Goal: Task Accomplishment & Management: Manage account settings

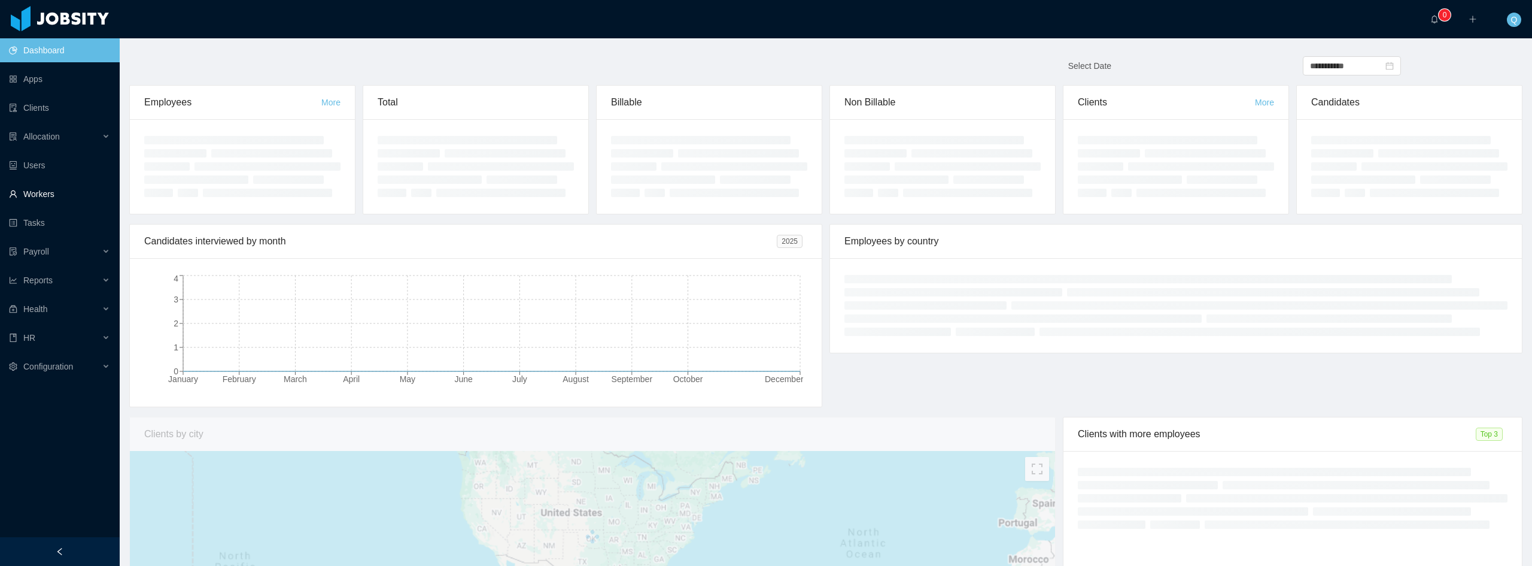
click at [28, 195] on link "Workers" at bounding box center [59, 194] width 101 height 24
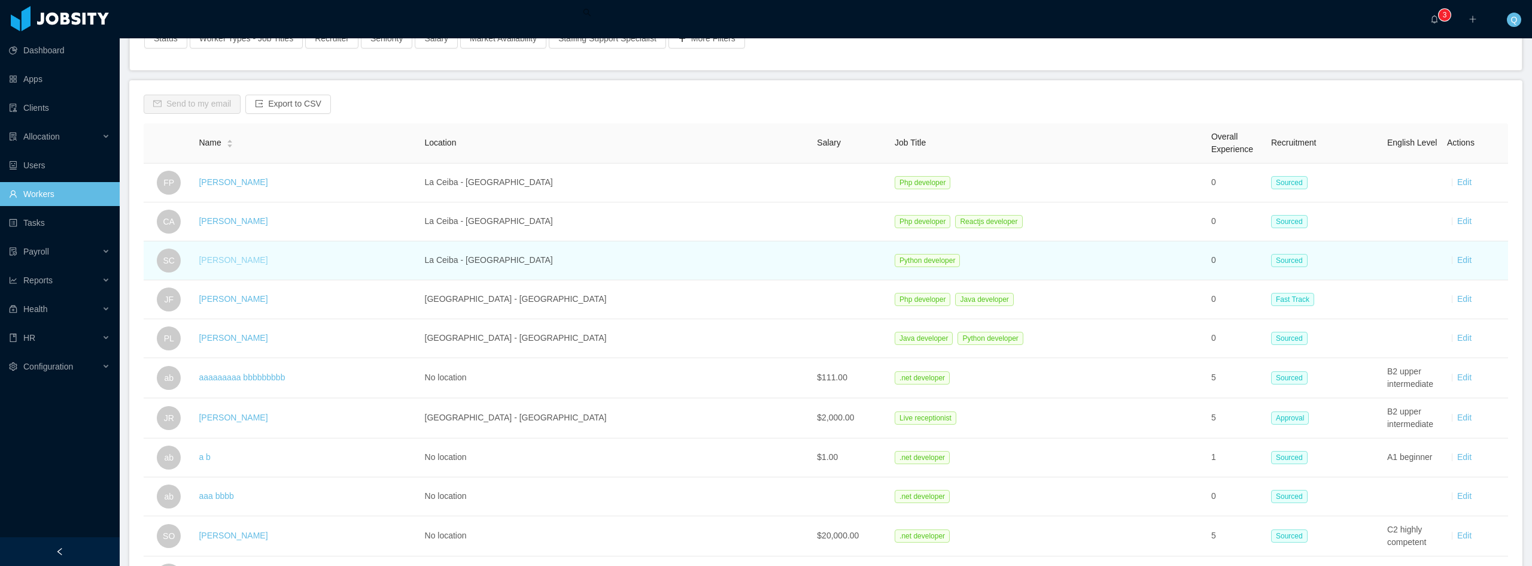
scroll to position [180, 0]
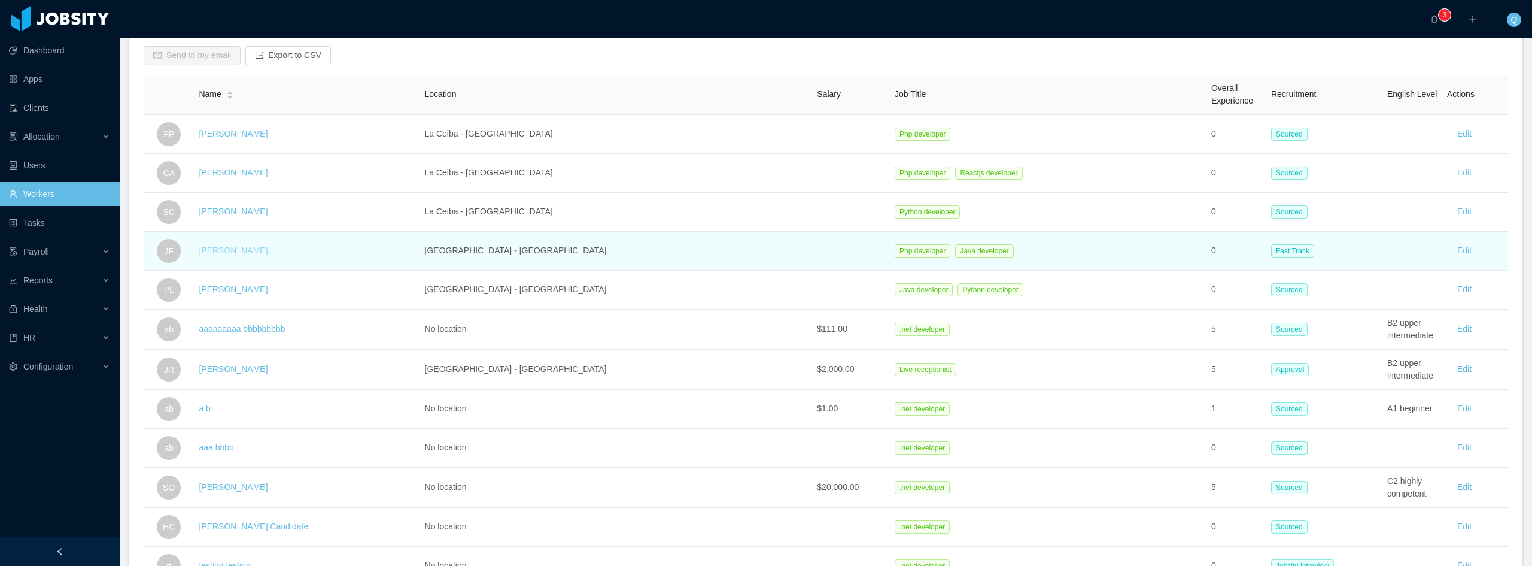
click at [242, 253] on link "[PERSON_NAME]" at bounding box center [233, 250] width 69 height 10
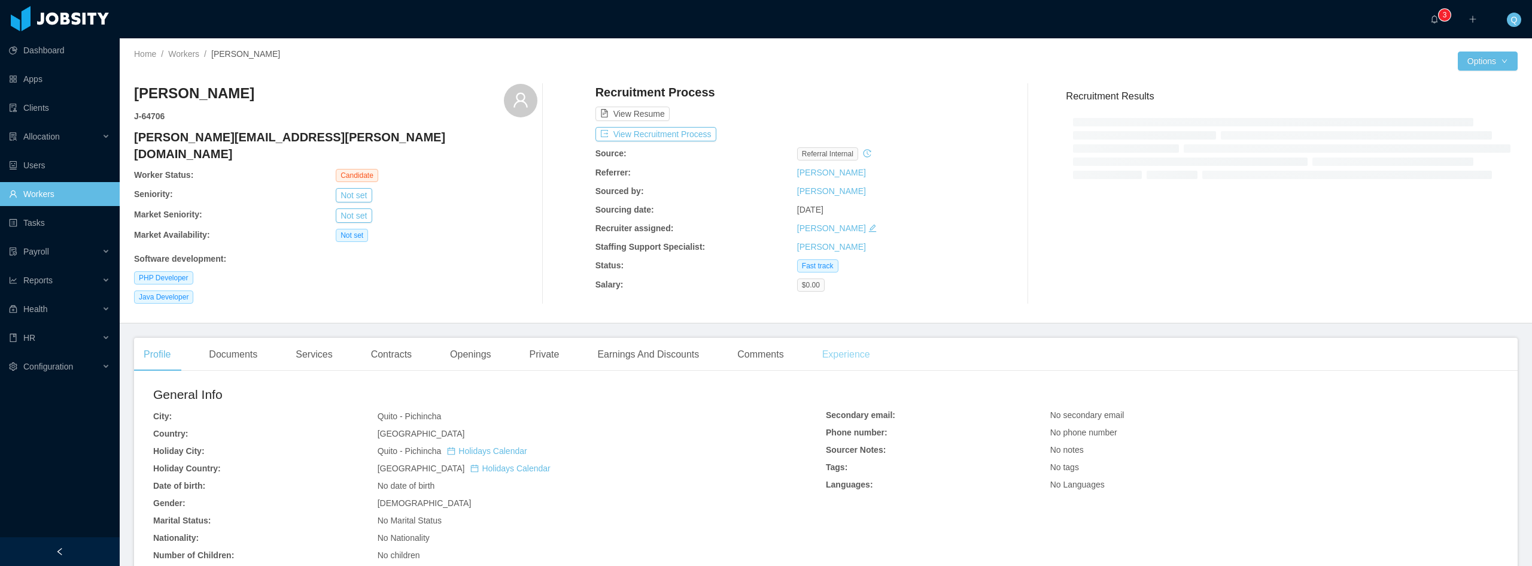
click at [813, 341] on div "Experience" at bounding box center [846, 355] width 67 height 34
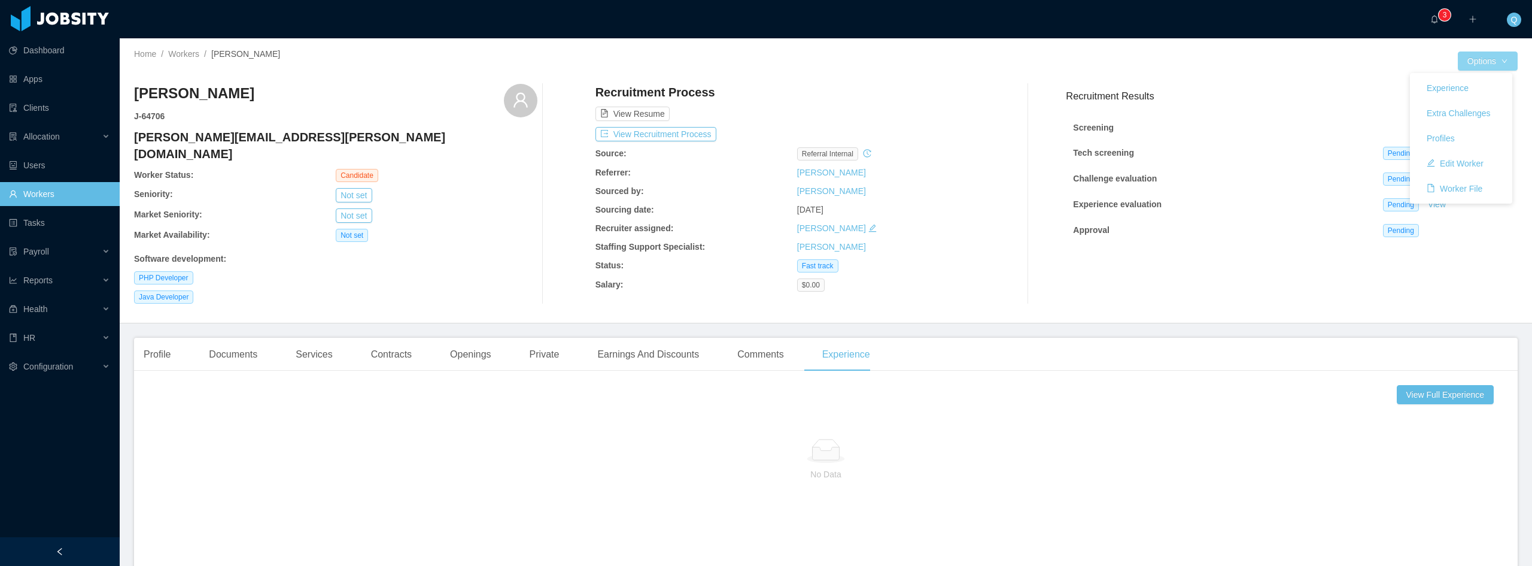
click at [1494, 58] on button "Options" at bounding box center [1488, 60] width 60 height 19
click at [1460, 160] on button "Edit Worker" at bounding box center [1455, 163] width 76 height 19
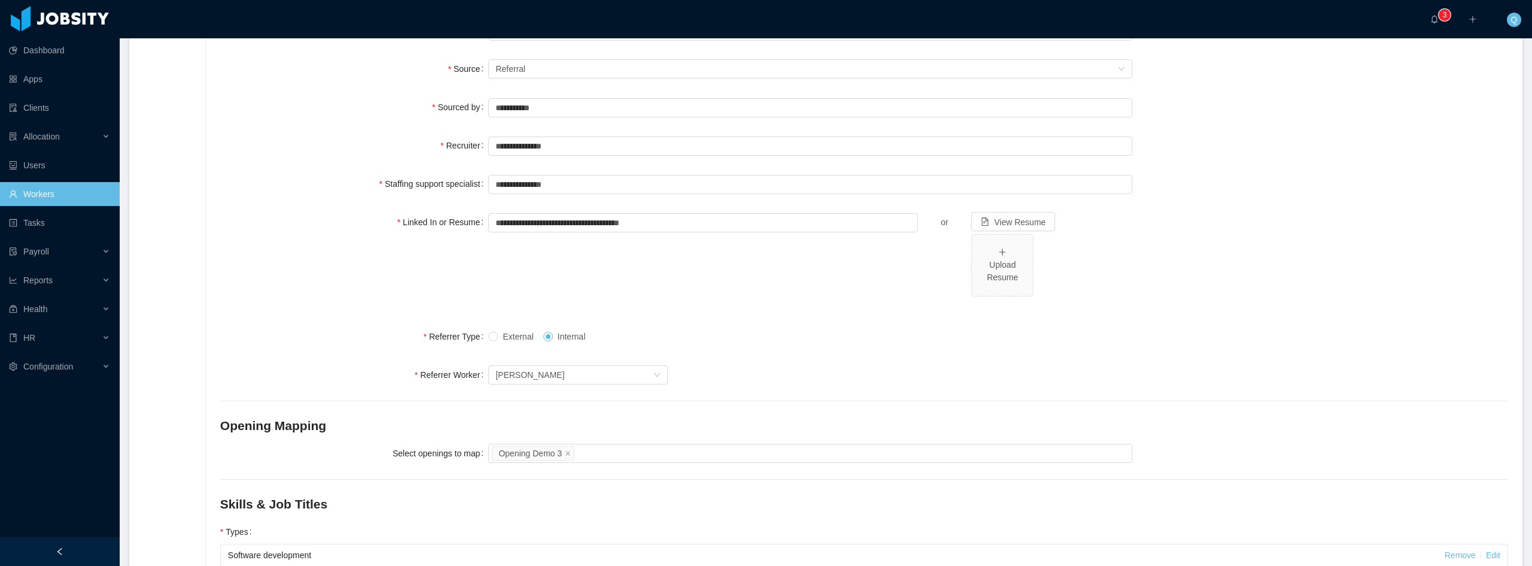
scroll to position [567, 0]
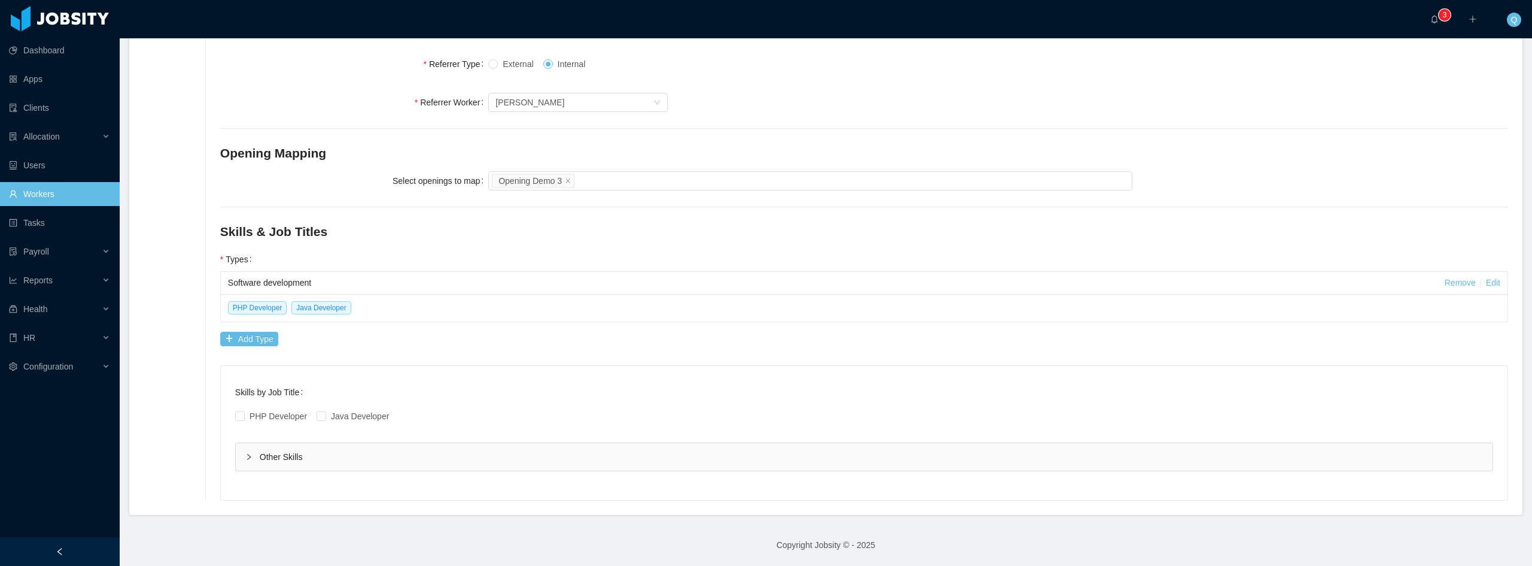
click at [261, 458] on div "Other Skills" at bounding box center [864, 457] width 1257 height 28
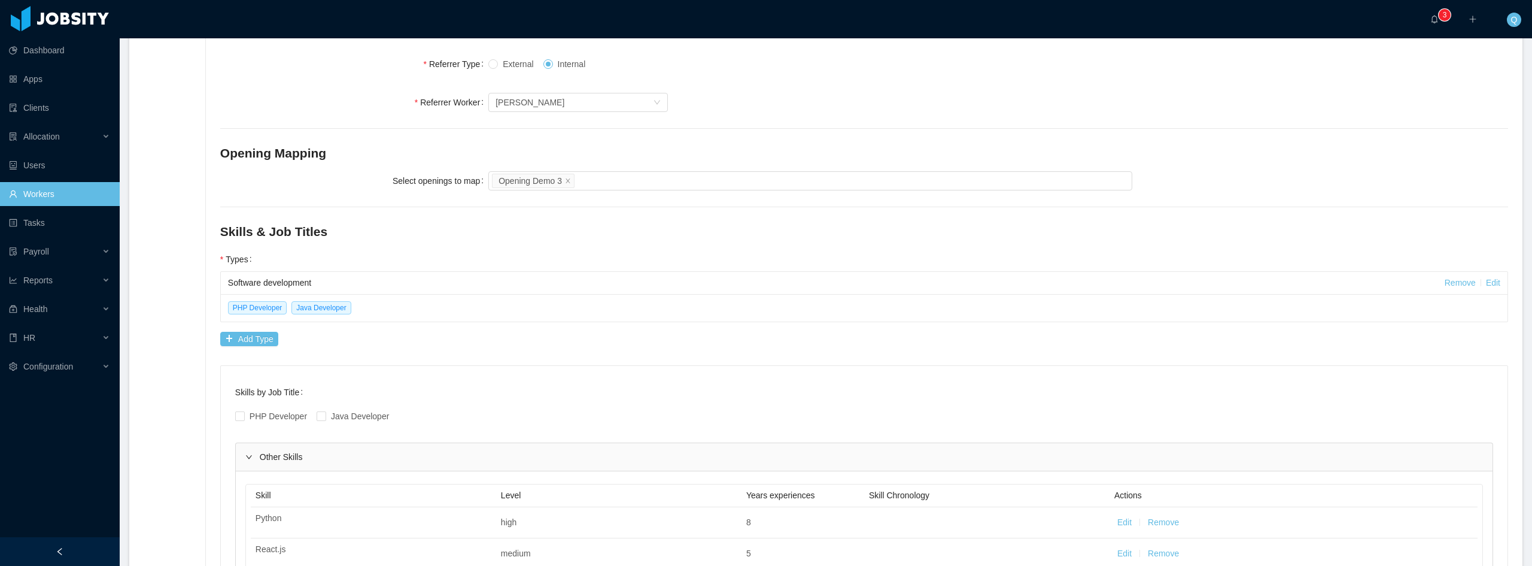
click at [259, 457] on div "Other Skills" at bounding box center [864, 457] width 1257 height 28
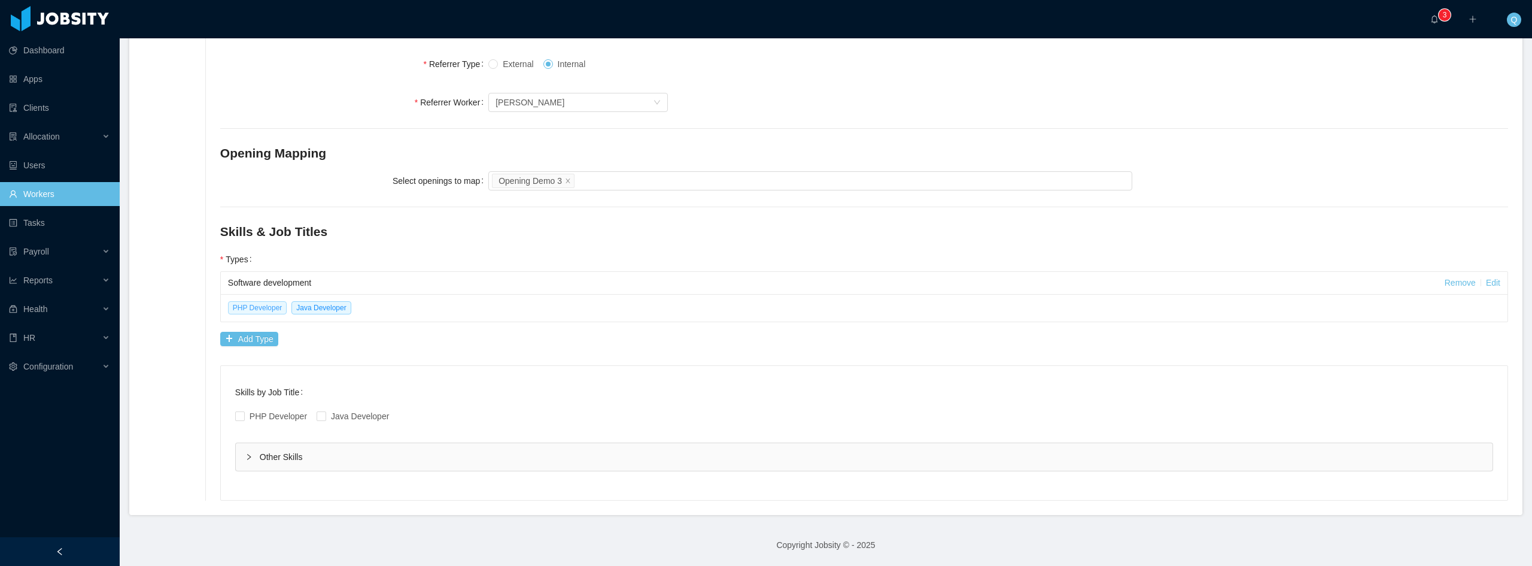
scroll to position [508, 0]
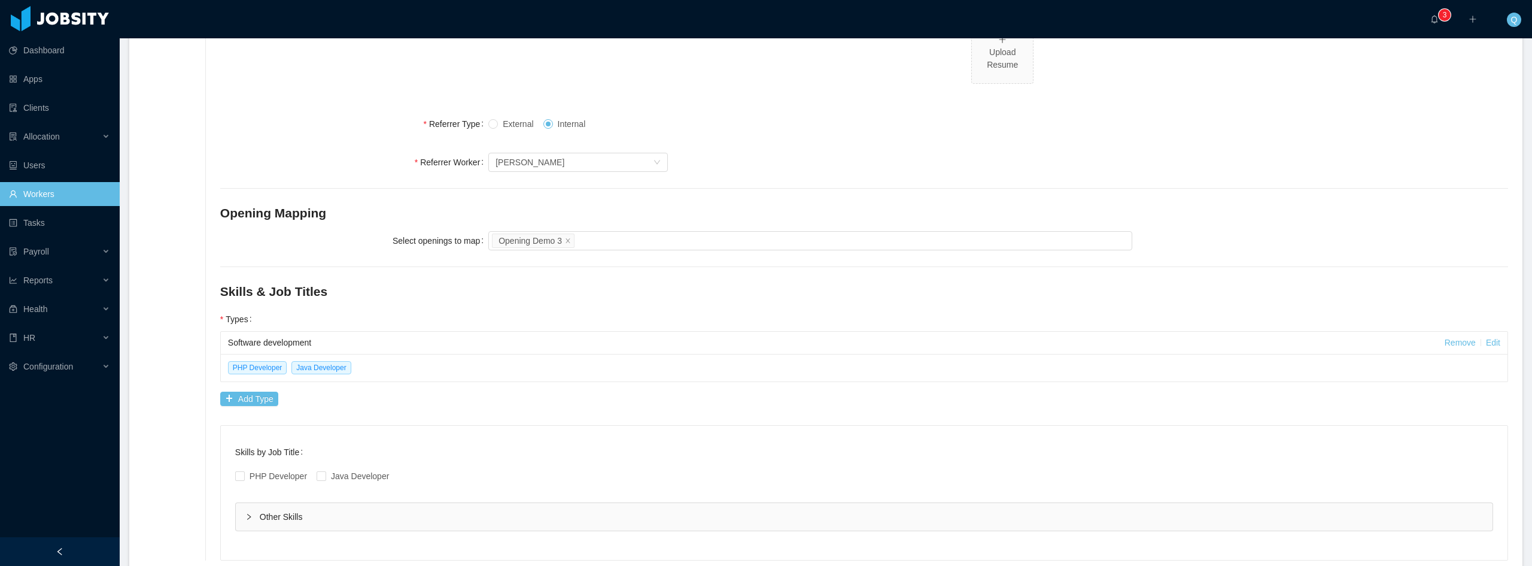
click at [270, 339] on div "Software development" at bounding box center [836, 343] width 1217 height 22
drag, startPoint x: 221, startPoint y: 291, endPoint x: 275, endPoint y: 293, distance: 53.9
click at [275, 293] on h2 "Skills & Job Titles" at bounding box center [864, 291] width 1288 height 19
click at [302, 295] on h2 "Skills & Job Titles" at bounding box center [864, 291] width 1288 height 19
drag, startPoint x: 330, startPoint y: 294, endPoint x: 222, endPoint y: 293, distance: 108.3
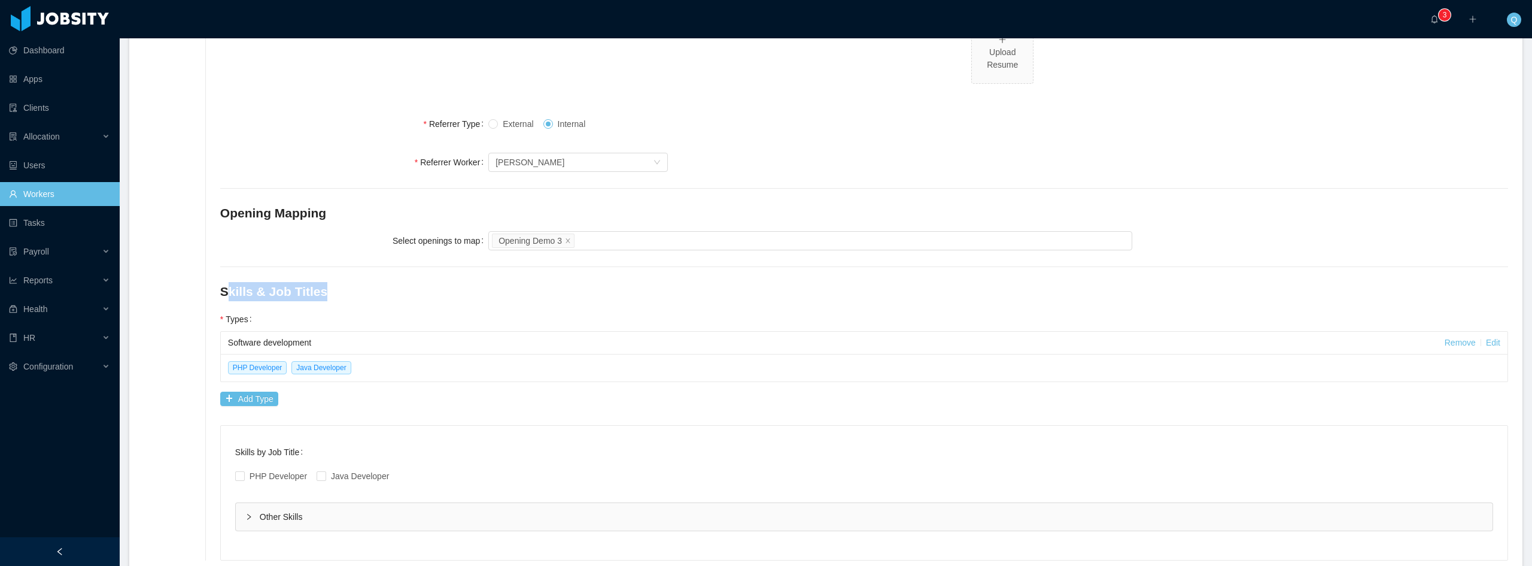
click at [224, 293] on h2 "Skills & Job Titles" at bounding box center [864, 291] width 1288 height 19
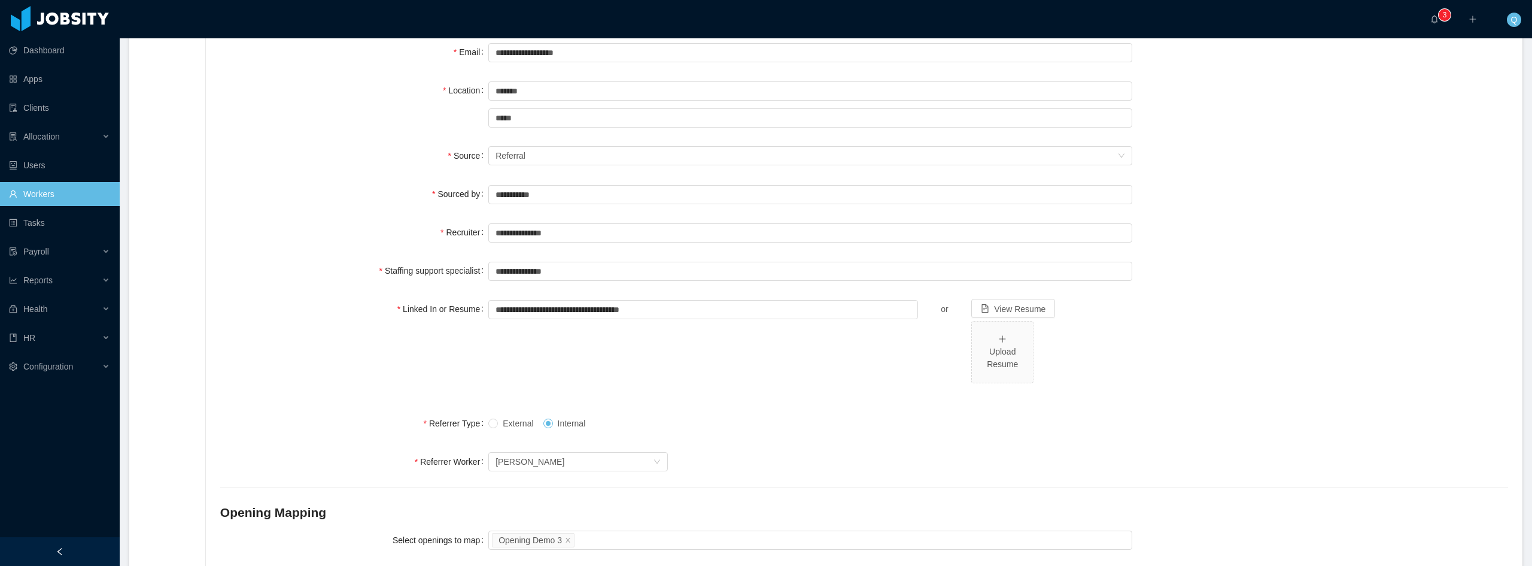
scroll to position [0, 0]
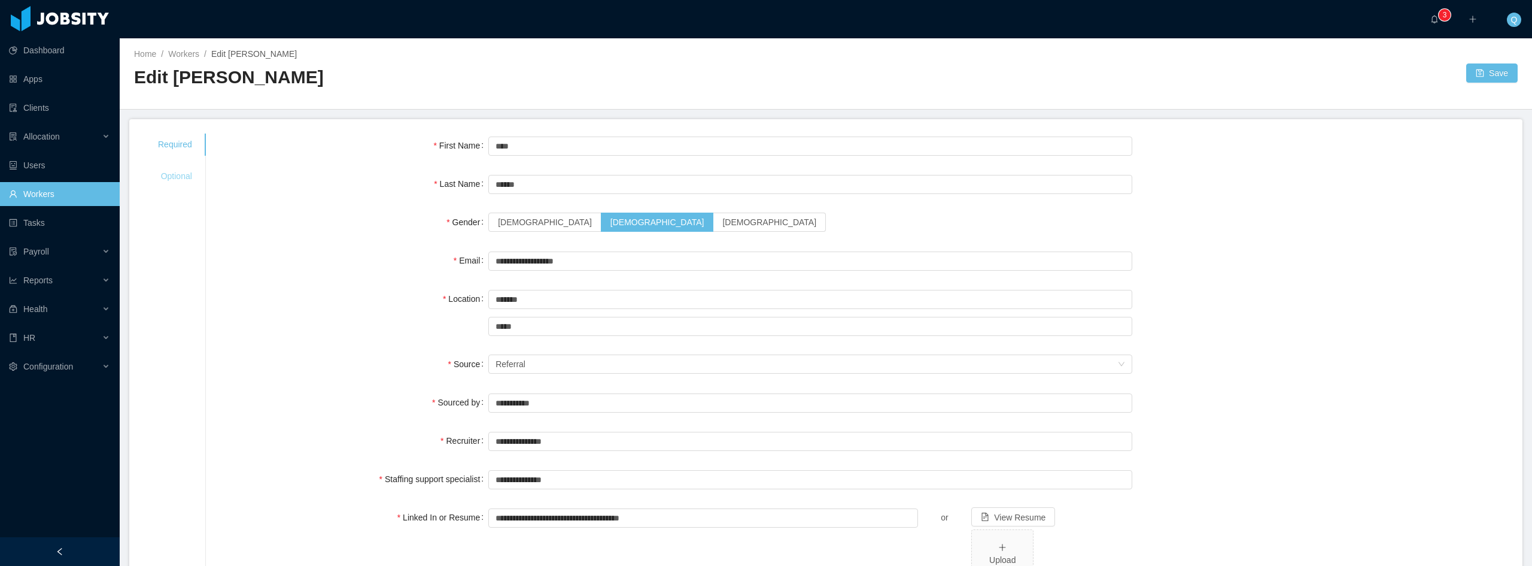
click at [180, 175] on div "Optional" at bounding box center [175, 176] width 63 height 22
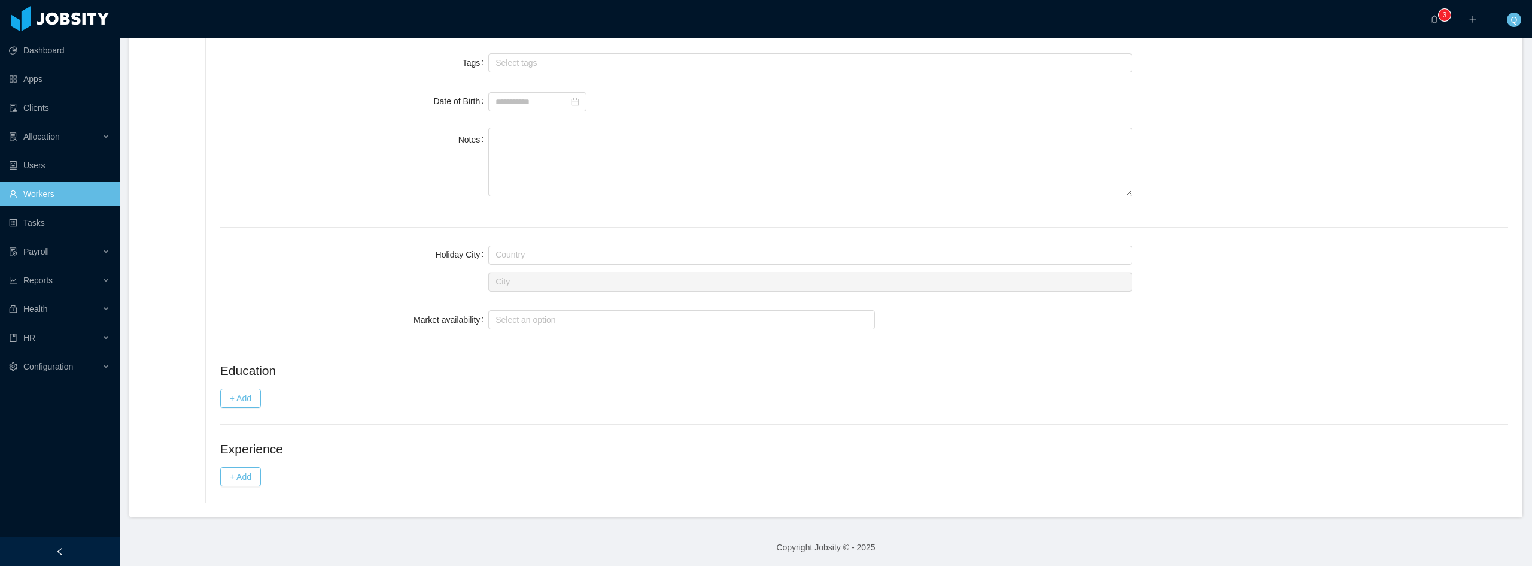
scroll to position [558, 0]
click at [246, 473] on button "+ Add" at bounding box center [240, 473] width 41 height 19
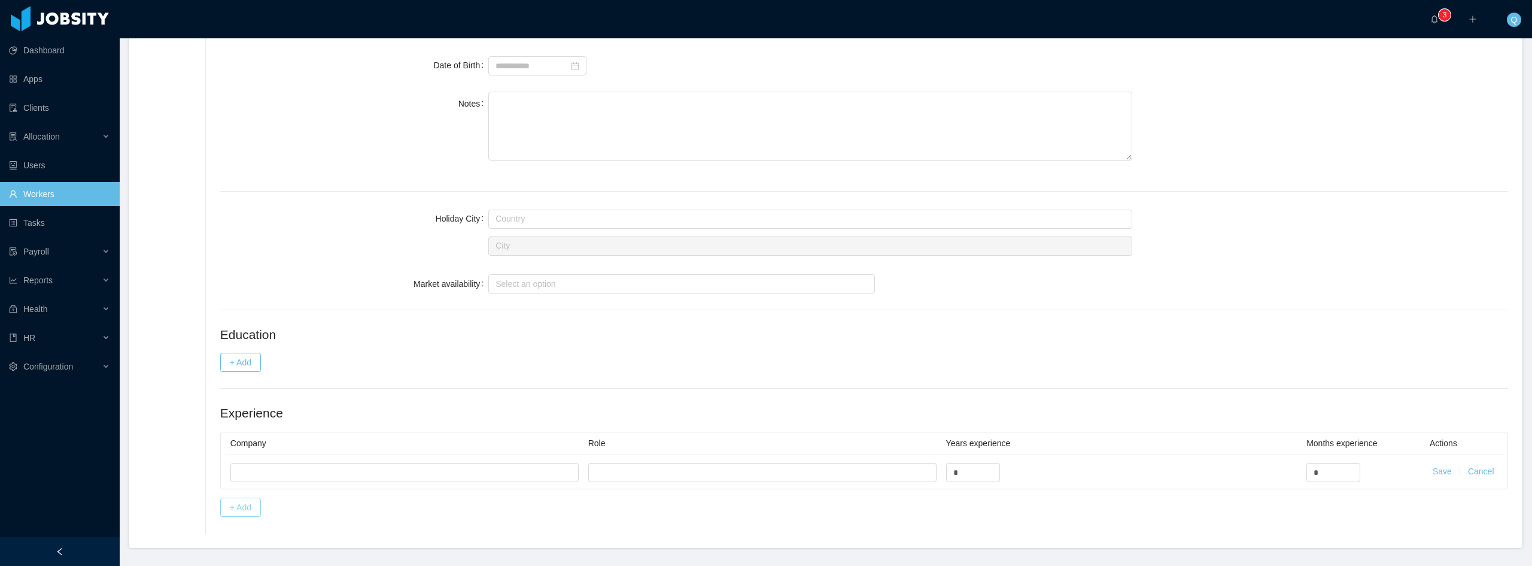
scroll to position [625, 0]
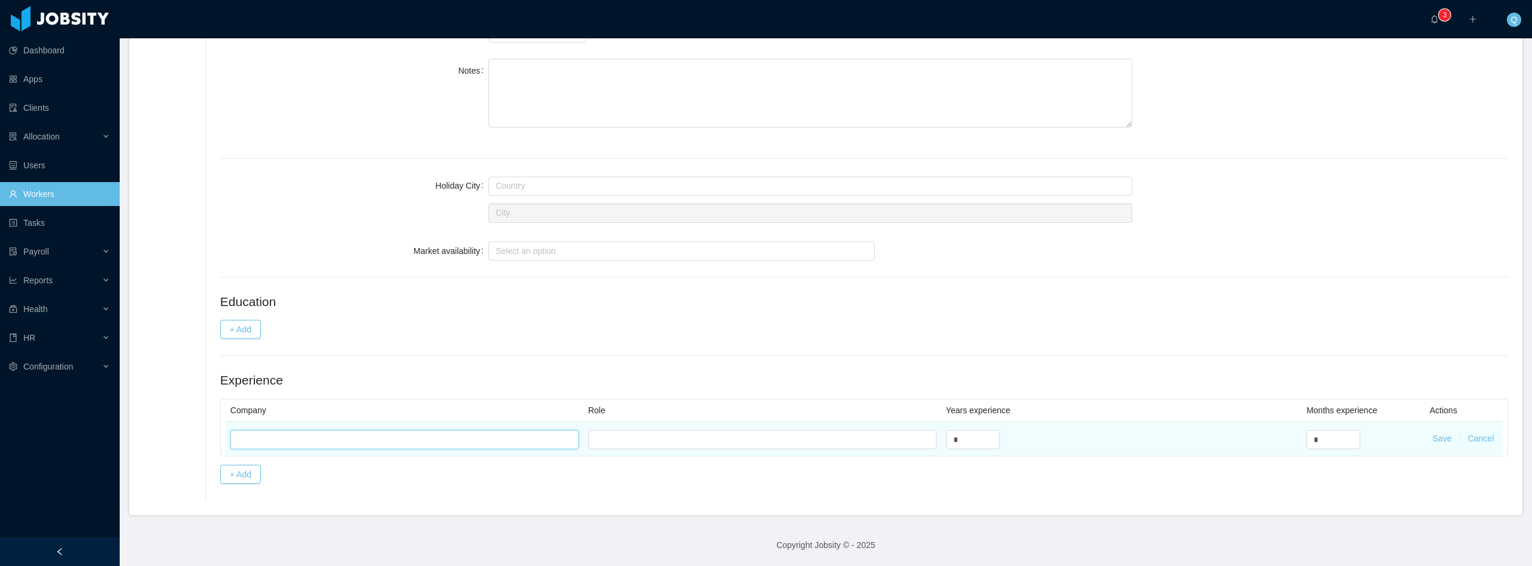
click at [373, 435] on input "text" at bounding box center [404, 439] width 348 height 19
click at [637, 438] on input "text" at bounding box center [762, 439] width 348 height 19
click at [962, 441] on input "*" at bounding box center [973, 439] width 53 height 18
drag, startPoint x: 967, startPoint y: 439, endPoint x: 897, endPoint y: 440, distance: 70.0
click at [897, 440] on tr "* * Save Cancel" at bounding box center [864, 439] width 1277 height 34
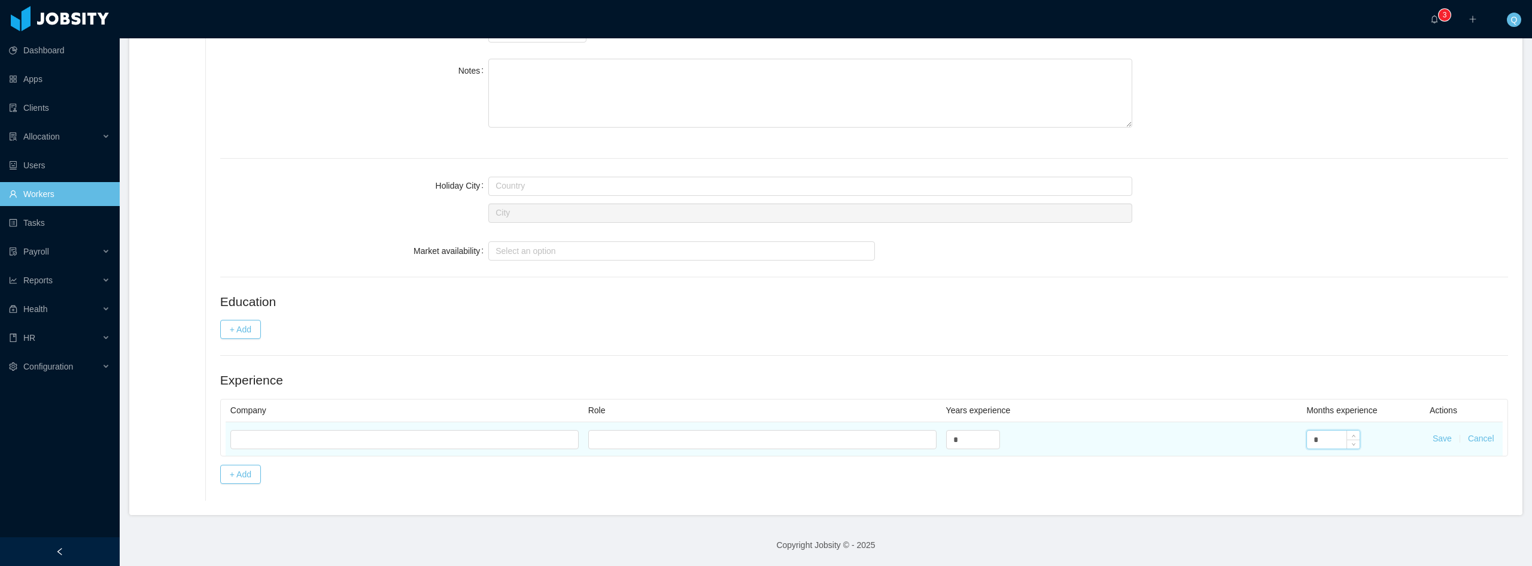
click at [1316, 433] on input "*" at bounding box center [1333, 439] width 53 height 18
